Goal: Information Seeking & Learning: Learn about a topic

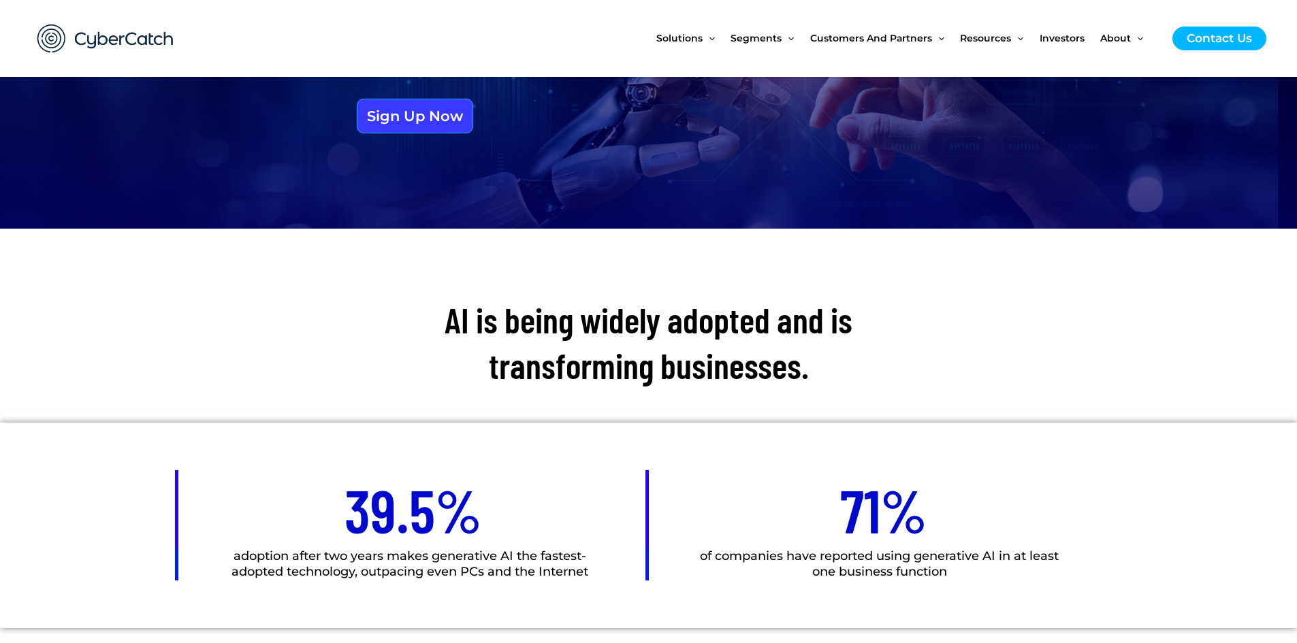
scroll to position [635, 0]
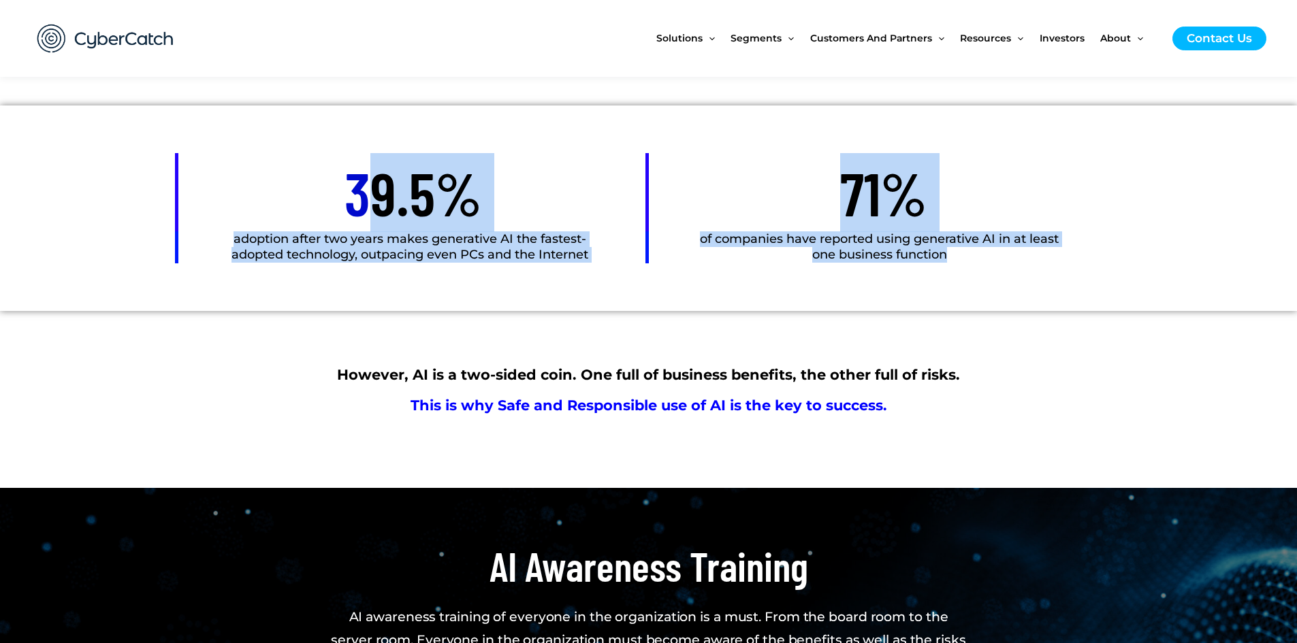
drag, startPoint x: 370, startPoint y: 189, endPoint x: 1098, endPoint y: 275, distance: 733.3
click at [1098, 275] on div "39.5% adoption after two years makes generative AI the fastest-adopted technolo…" at bounding box center [648, 208] width 940 height 206
click at [1098, 275] on div "71% of companies have reported using generative AI in at least one business fun…" at bounding box center [884, 208] width 470 height 206
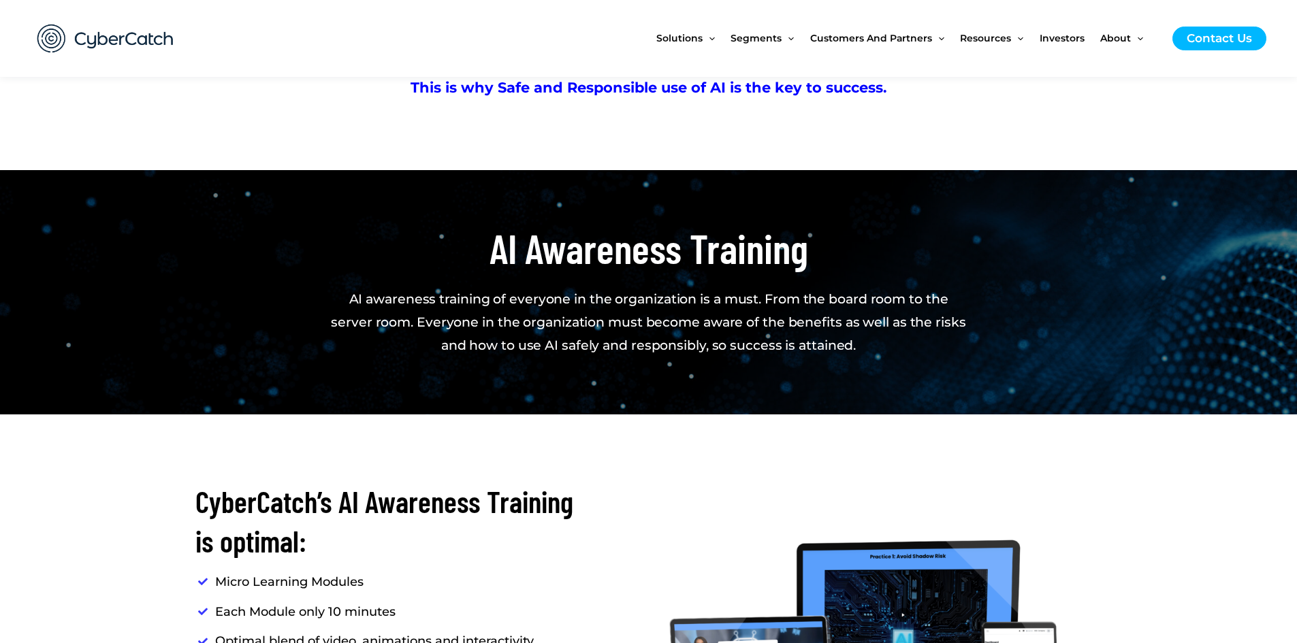
scroll to position [1271, 0]
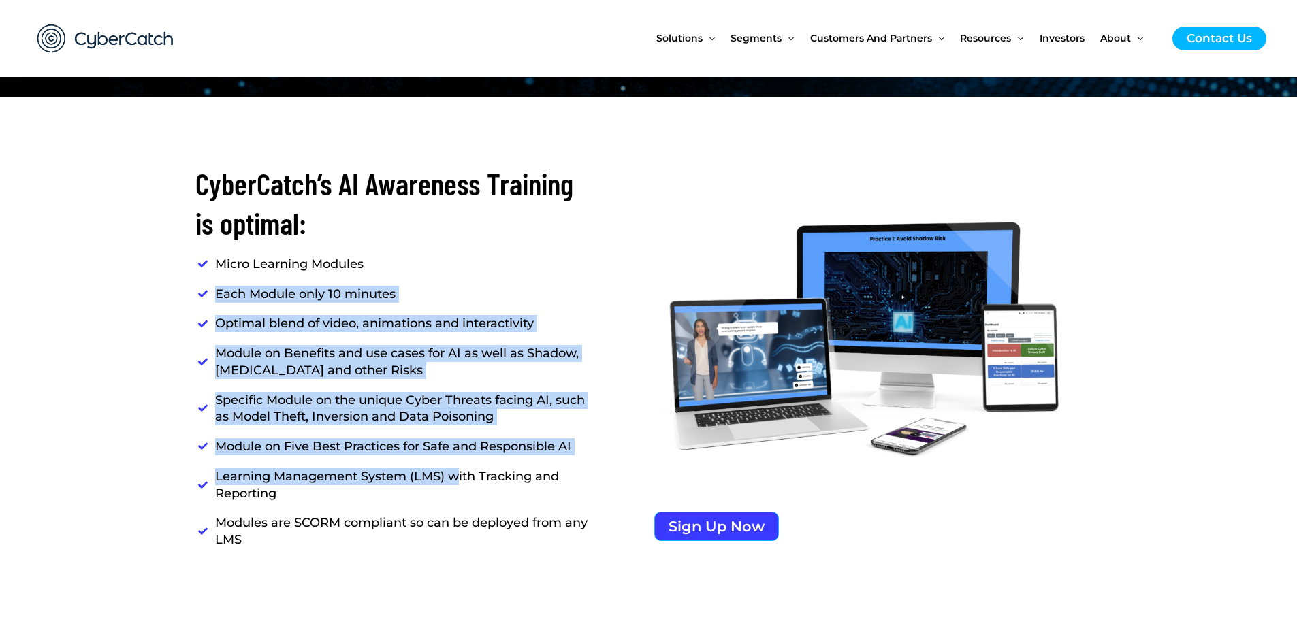
drag, startPoint x: 214, startPoint y: 288, endPoint x: 455, endPoint y: 482, distance: 309.3
click at [455, 482] on ul "Micro Learning Modules Each Module only 10 minutes Optimal blend of video, anim…" at bounding box center [393, 402] width 397 height 293
click at [455, 482] on span "Learning Management System (LMS) with Tracking and Reporting" at bounding box center [400, 485] width 385 height 34
drag, startPoint x: 439, startPoint y: 493, endPoint x: 250, endPoint y: 306, distance: 266.6
click at [250, 306] on ul "Micro Learning Modules Each Module only 10 minutes Optimal blend of video, anim…" at bounding box center [393, 402] width 397 height 293
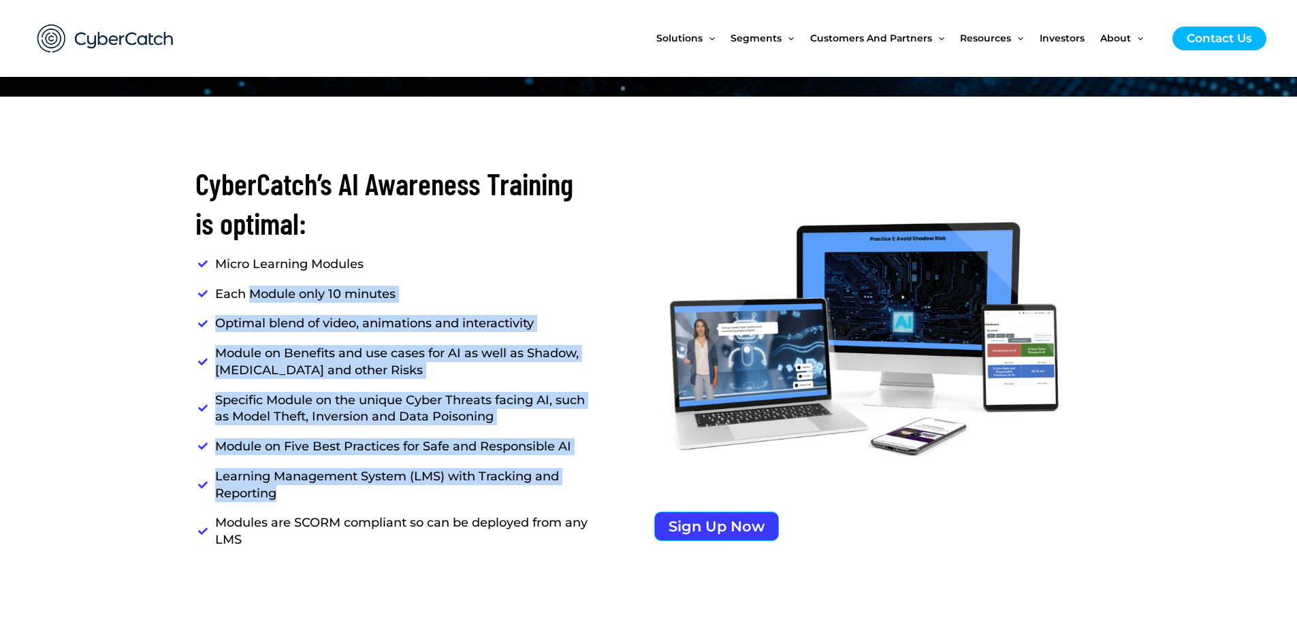
click at [250, 306] on li "Each Module only 10 minutes" at bounding box center [393, 297] width 397 height 23
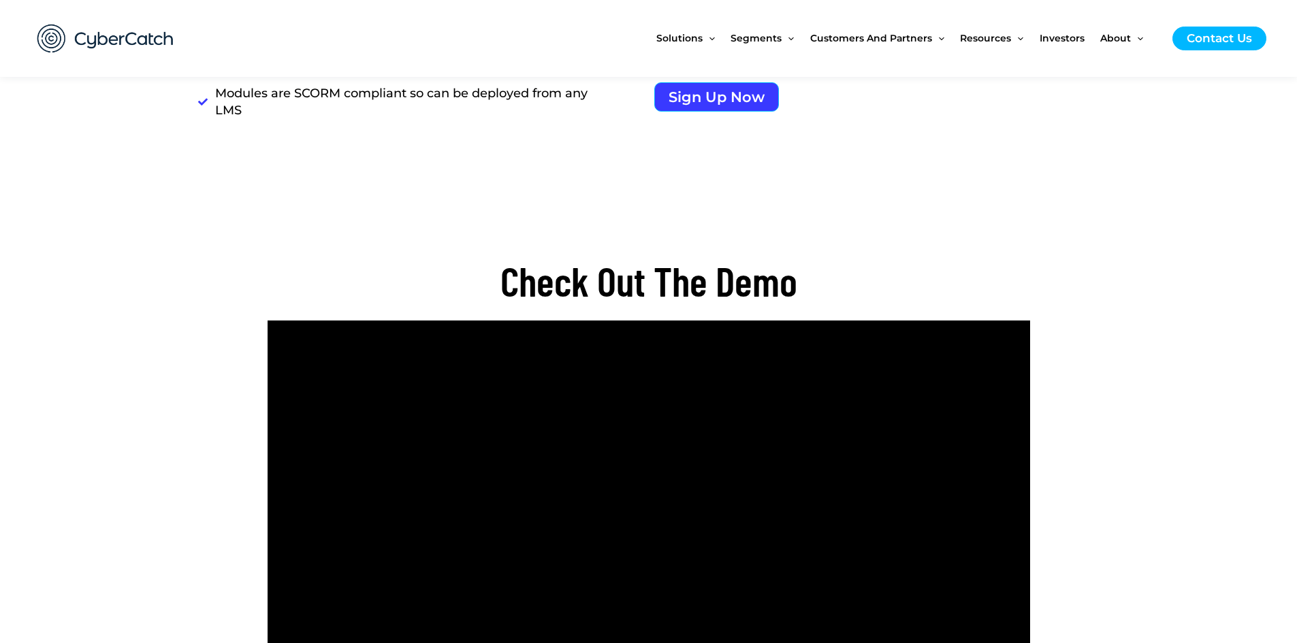
scroll to position [2018, 0]
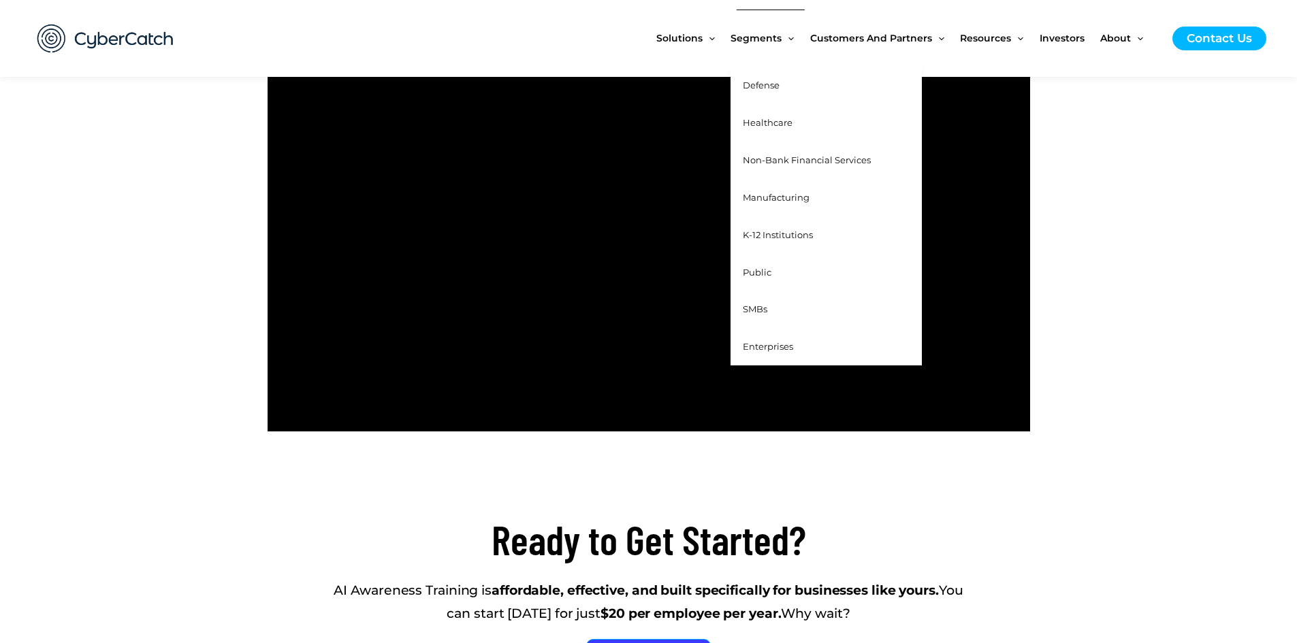
click at [819, 160] on span "Non-Bank Financial Services" at bounding box center [807, 159] width 128 height 11
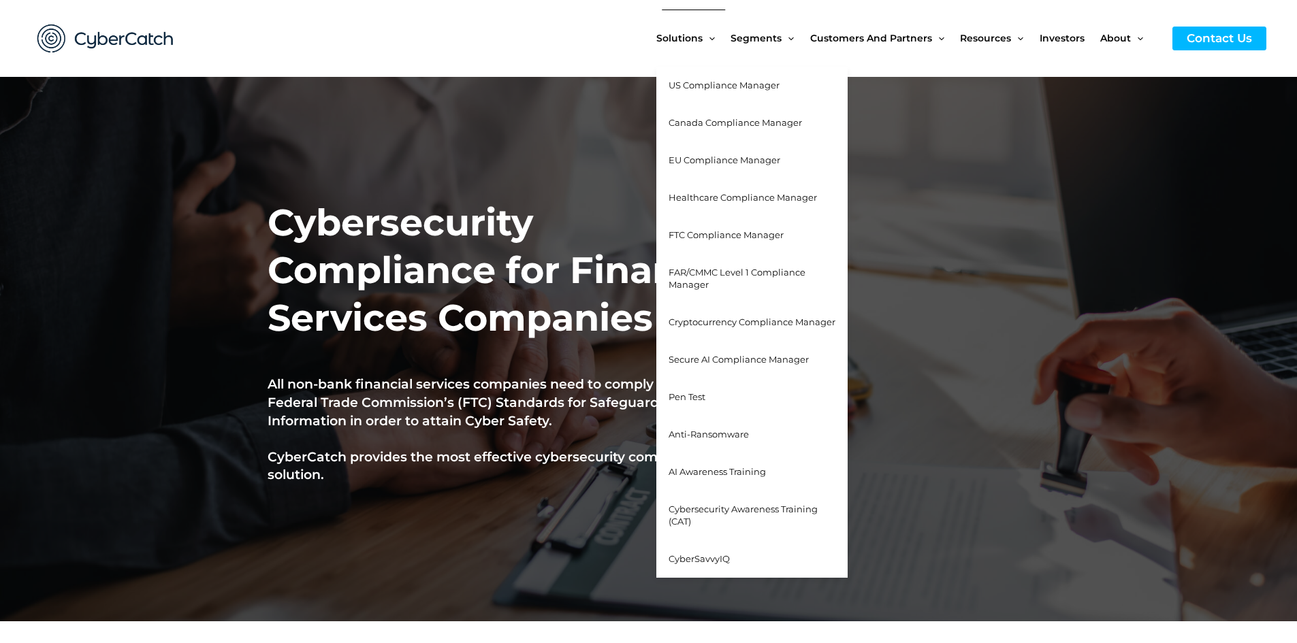
click at [721, 468] on span "AI Awareness Training" at bounding box center [716, 471] width 97 height 11
